Goal: Task Accomplishment & Management: Complete application form

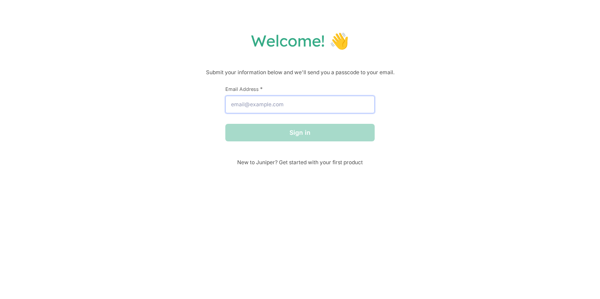
click at [303, 105] on input "Email Address *" at bounding box center [299, 105] width 149 height 18
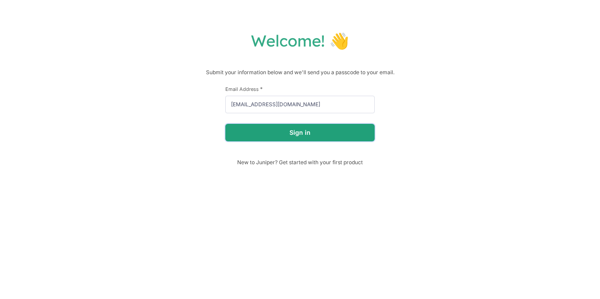
click at [311, 138] on button "Sign in" at bounding box center [299, 133] width 149 height 18
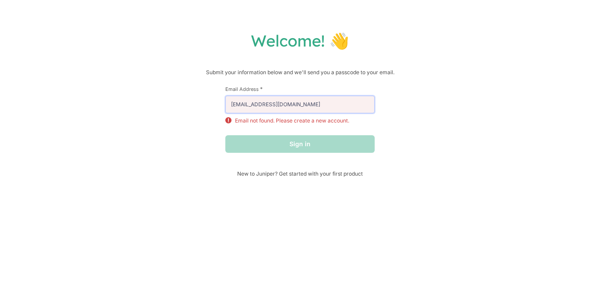
click at [259, 107] on input "[EMAIL_ADDRESS][DOMAIN_NAME]" at bounding box center [299, 105] width 149 height 18
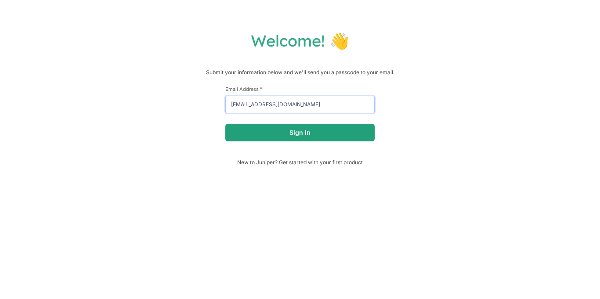
type input "[EMAIL_ADDRESS][DOMAIN_NAME]"
click at [260, 137] on button "Sign in" at bounding box center [299, 133] width 149 height 18
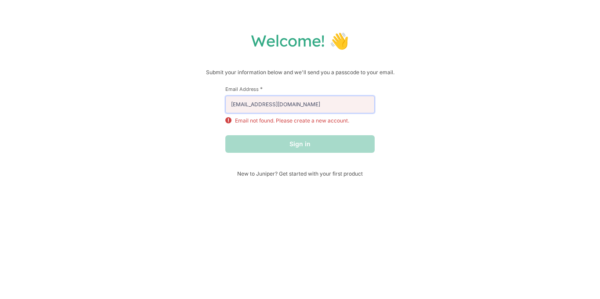
drag, startPoint x: 313, startPoint y: 108, endPoint x: 90, endPoint y: 117, distance: 223.2
click at [90, 117] on div "Welcome! 👋 Submit your information below and we'll send you a passcode to your …" at bounding box center [300, 104] width 582 height 146
click at [263, 172] on span "New to Juniper? Get started with your first product" at bounding box center [299, 173] width 149 height 7
